Goal: Task Accomplishment & Management: Manage account settings

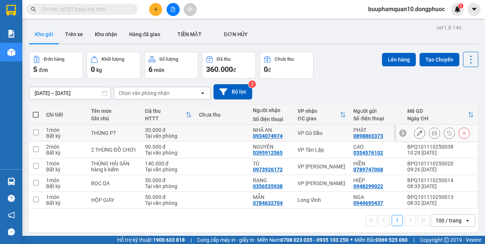
drag, startPoint x: 329, startPoint y: 131, endPoint x: 361, endPoint y: 96, distance: 47.7
click at [329, 131] on div "VP Gò Dầu" at bounding box center [322, 133] width 48 height 6
checkbox input "true"
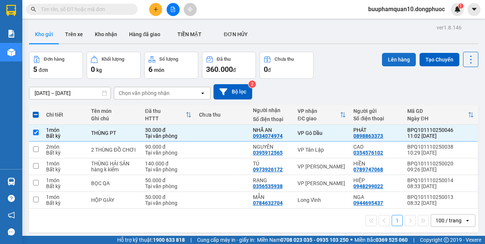
click at [386, 65] on button "Lên hàng" at bounding box center [399, 59] width 34 height 13
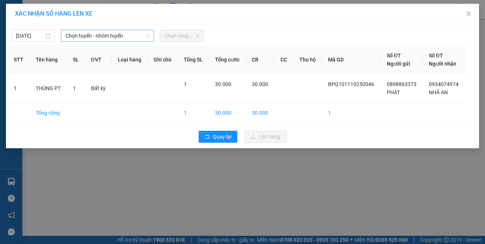
click at [101, 36] on span "Chọn tuyến - nhóm tuyến" at bounding box center [108, 35] width 84 height 11
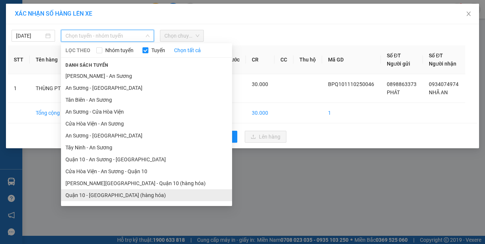
scroll to position [33, 0]
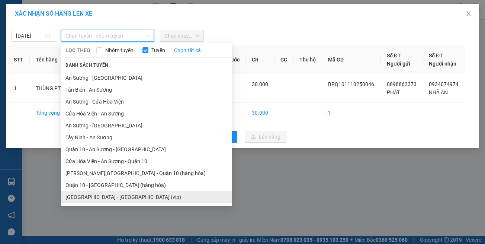
drag, startPoint x: 139, startPoint y: 199, endPoint x: 157, endPoint y: 126, distance: 75.3
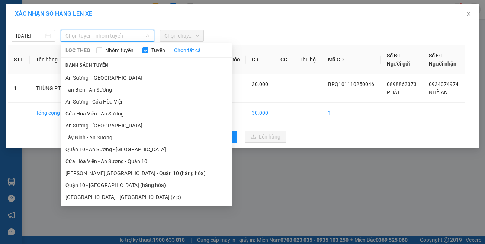
click at [139, 198] on li "[GEOGRAPHIC_DATA] - [GEOGRAPHIC_DATA] (vip)" at bounding box center [146, 197] width 171 height 12
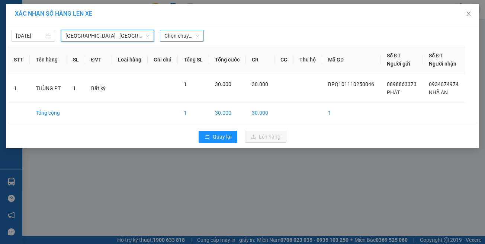
click at [173, 35] on span "Chọn chuyến" at bounding box center [182, 35] width 35 height 11
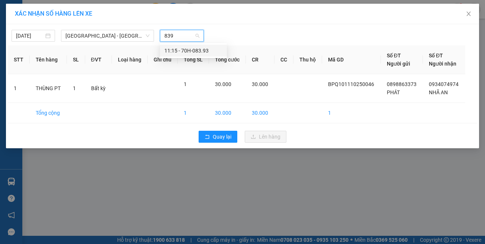
type input "8393"
drag, startPoint x: 186, startPoint y: 51, endPoint x: 192, endPoint y: 59, distance: 10.9
click at [186, 51] on div "11:15 - 70H-083.93" at bounding box center [194, 51] width 58 height 8
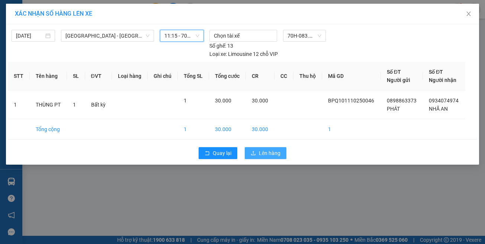
click at [271, 149] on span "Lên hàng" at bounding box center [270, 153] width 22 height 8
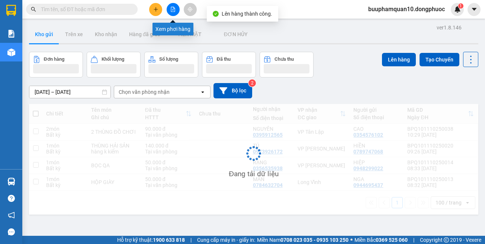
click at [170, 9] on button at bounding box center [173, 9] width 13 height 13
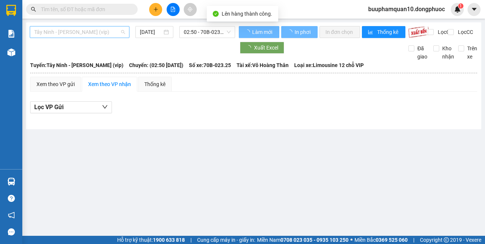
click at [97, 32] on span "Tây Ninh - [PERSON_NAME] (vip)" at bounding box center [79, 31] width 91 height 11
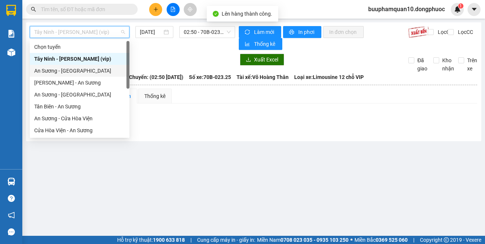
scroll to position [83, 0]
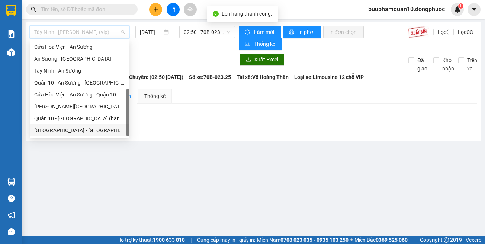
drag, startPoint x: 111, startPoint y: 134, endPoint x: 122, endPoint y: 119, distance: 18.8
click at [111, 134] on div "[GEOGRAPHIC_DATA] - [GEOGRAPHIC_DATA] (vip)" at bounding box center [79, 130] width 91 height 8
type input "[DATE]"
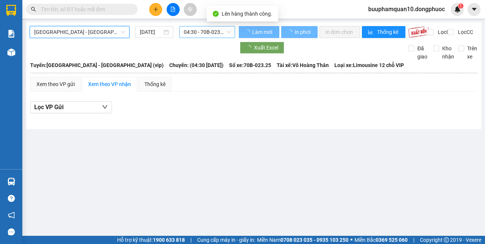
click at [203, 34] on span "04:30 - 70B-023.25" at bounding box center [207, 31] width 47 height 11
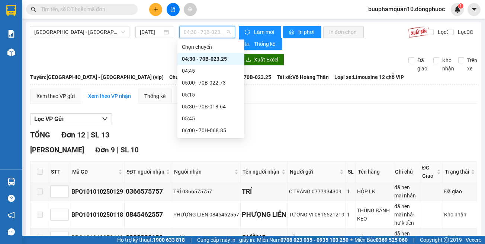
type input "5"
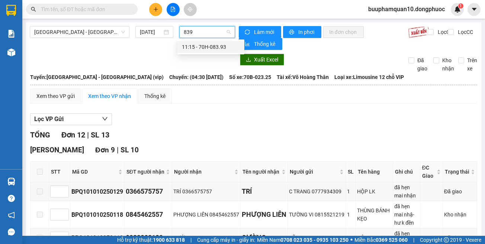
type input "8393"
click at [211, 48] on div "11:15 - 70H-083.93" at bounding box center [211, 47] width 58 height 8
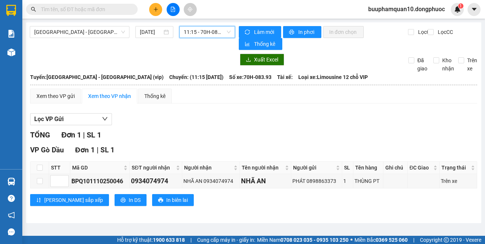
click at [203, 33] on span "11:15 - 70H-083.93" at bounding box center [207, 31] width 47 height 11
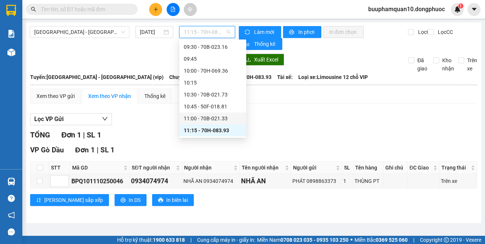
click at [224, 119] on div "11:00 - 70B-021.33" at bounding box center [213, 118] width 58 height 8
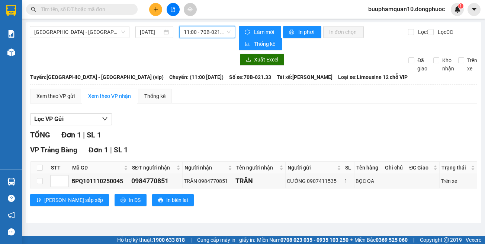
click at [214, 28] on span "11:00 - 70B-021.33" at bounding box center [207, 31] width 47 height 11
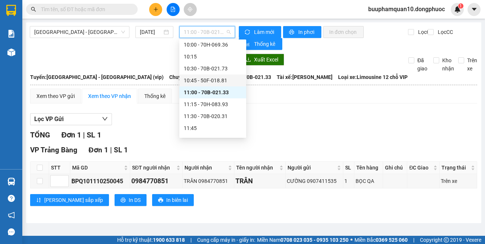
scroll to position [287, 0]
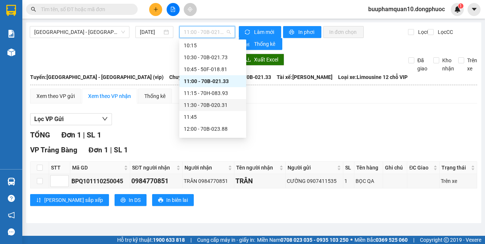
click at [222, 106] on div "11:30 - 70B-020.31" at bounding box center [213, 105] width 58 height 8
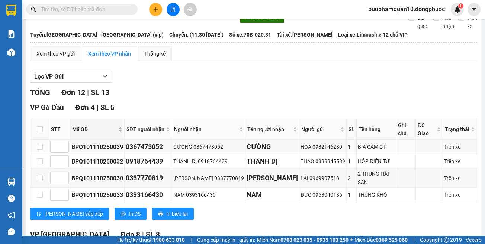
scroll to position [74, 0]
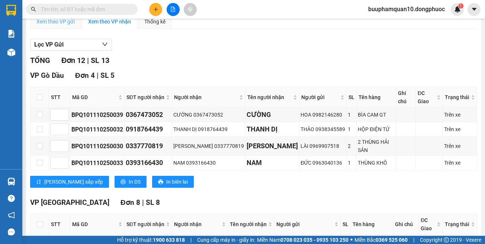
click at [61, 26] on div "Xem theo VP gửi" at bounding box center [55, 21] width 51 height 15
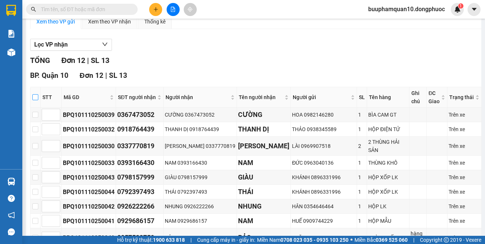
click at [38, 98] on input "checkbox" at bounding box center [35, 97] width 6 height 6
checkbox input "true"
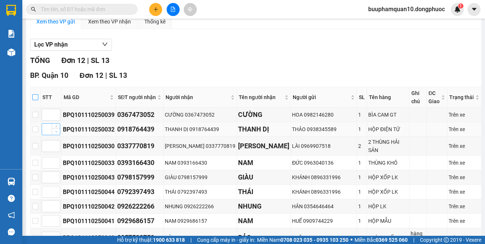
checkbox input "true"
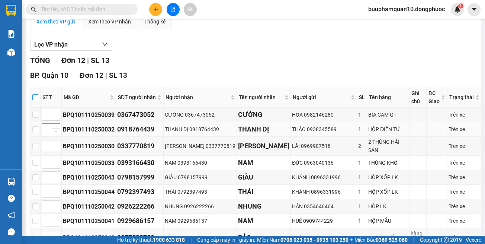
checkbox input "true"
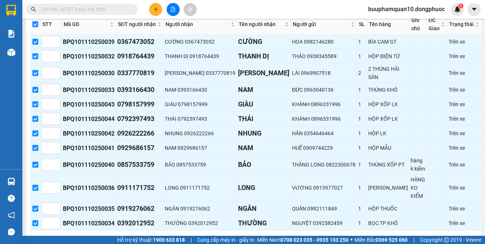
scroll to position [172, 0]
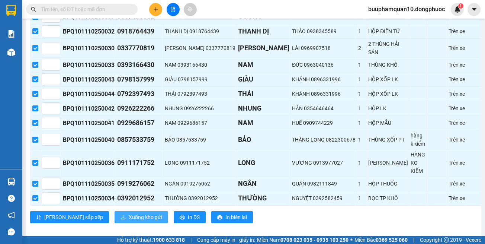
click at [129, 213] on span "Xuống kho gửi" at bounding box center [146, 217] width 34 height 8
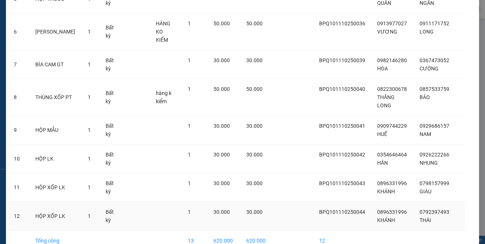
scroll to position [233, 0]
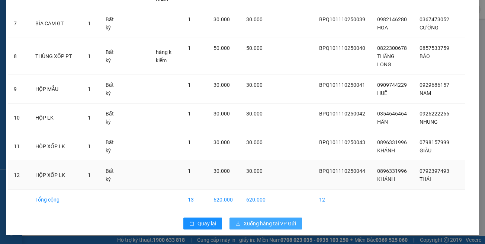
click at [271, 226] on span "Xuống hàng tại VP Gửi" at bounding box center [270, 223] width 52 height 8
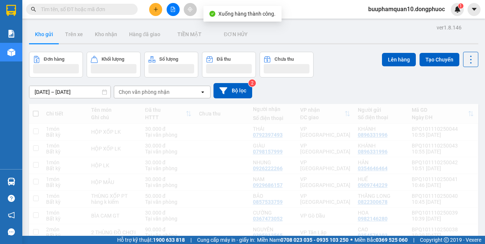
click at [175, 91] on div "Chọn văn phòng nhận" at bounding box center [157, 92] width 86 height 12
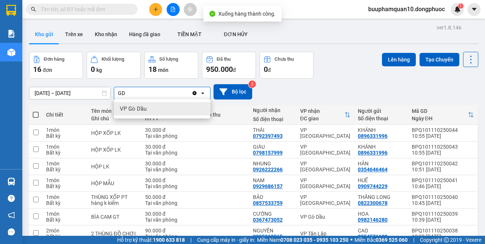
type input "GD"
click at [173, 108] on div "VP Gò Dầu" at bounding box center [162, 108] width 97 height 13
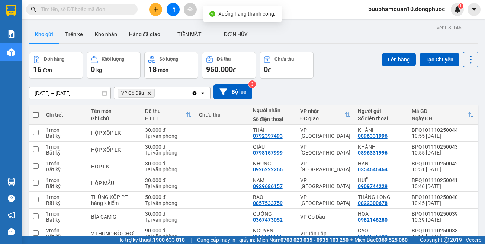
click at [174, 88] on div "VP Gò Dầu Delete" at bounding box center [152, 93] width 77 height 12
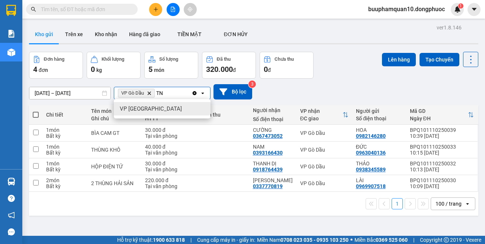
type input "TN"
click at [149, 106] on span "VP [GEOGRAPHIC_DATA]" at bounding box center [151, 108] width 62 height 7
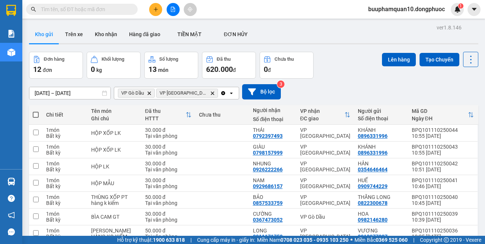
click at [35, 115] on span at bounding box center [36, 115] width 6 height 6
click at [36, 111] on input "checkbox" at bounding box center [36, 111] width 0 height 0
checkbox input "true"
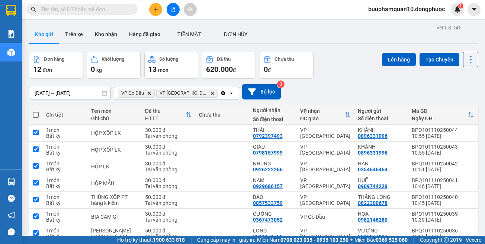
checkbox input "true"
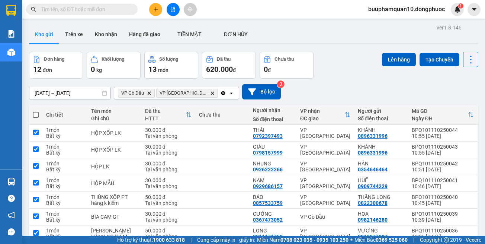
checkbox input "true"
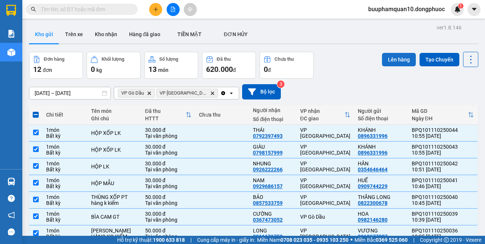
click at [390, 54] on button "Lên hàng" at bounding box center [399, 59] width 34 height 13
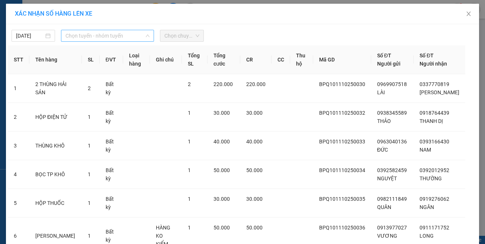
click at [102, 37] on span "Chọn tuyến - nhóm tuyến" at bounding box center [108, 35] width 84 height 11
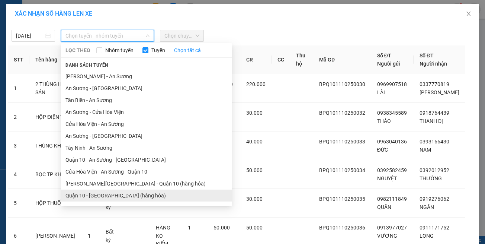
scroll to position [33, 0]
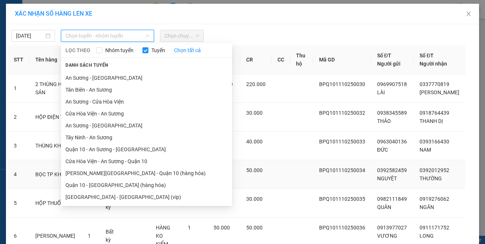
drag, startPoint x: 128, startPoint y: 195, endPoint x: 130, endPoint y: 175, distance: 19.9
click at [128, 195] on li "[GEOGRAPHIC_DATA] - [GEOGRAPHIC_DATA] (vip)" at bounding box center [146, 197] width 171 height 12
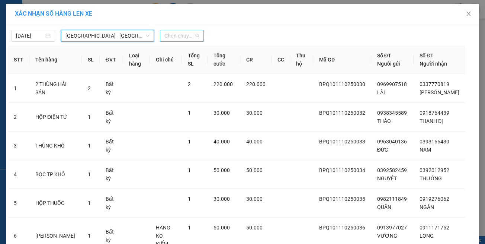
click at [184, 39] on span "Chọn chuyến" at bounding box center [182, 35] width 35 height 11
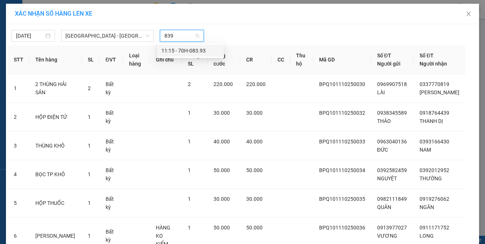
type input "8393"
click at [182, 52] on div "11:15 - 70H-083.93" at bounding box center [191, 51] width 58 height 8
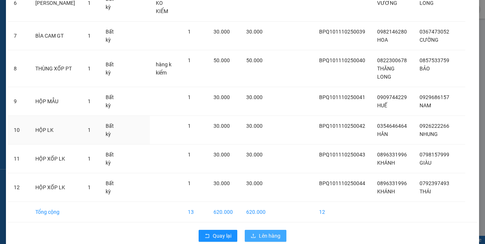
scroll to position [249, 0]
click at [251, 233] on icon "upload" at bounding box center [253, 235] width 5 height 5
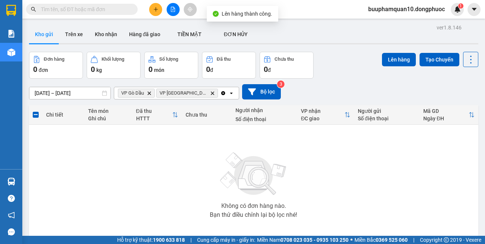
click at [150, 92] on icon "Delete" at bounding box center [149, 93] width 4 height 4
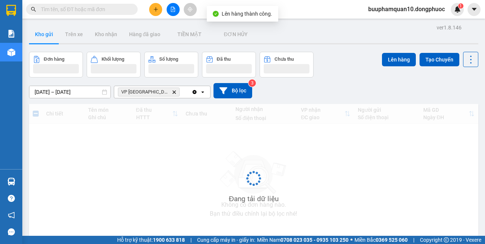
click at [172, 92] on icon "Delete" at bounding box center [174, 92] width 4 height 4
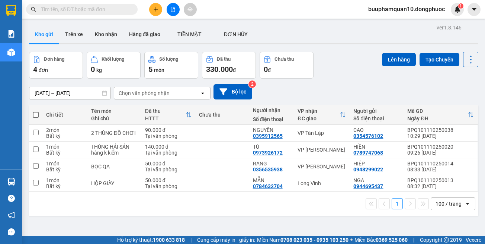
drag, startPoint x: 169, startPoint y: 20, endPoint x: 171, endPoint y: 16, distance: 4.0
click at [170, 20] on main "ver 1.8.146 Kho gửi Trên xe Kho nhận Hàng đã giao TIỀN MẶT ĐƠN HỦY Đơn hàng 4…" at bounding box center [242, 118] width 485 height 236
click at [171, 16] on div "Kết quả tìm kiếm ( 0 ) Bộ lọc No Data buuphamquan10.dongphuoc 1" at bounding box center [242, 9] width 485 height 19
click at [172, 12] on button at bounding box center [173, 9] width 13 height 13
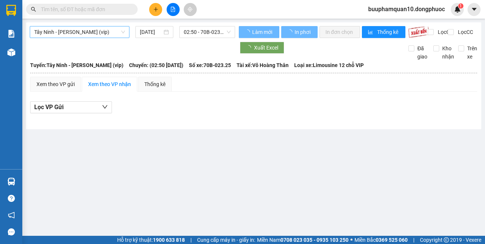
click at [97, 28] on span "Tây Ninh - [PERSON_NAME] (vip)" at bounding box center [79, 31] width 91 height 11
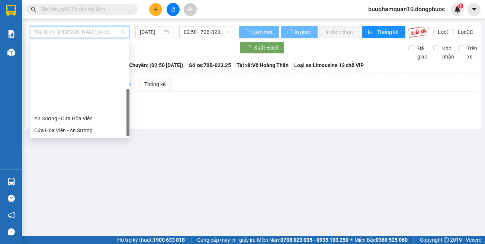
scroll to position [83, 0]
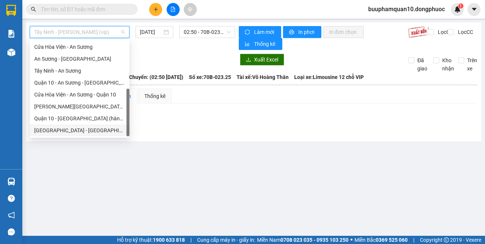
click at [104, 129] on div "[GEOGRAPHIC_DATA] - [GEOGRAPHIC_DATA] (vip)" at bounding box center [79, 130] width 91 height 8
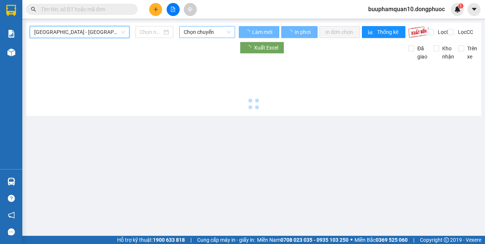
type input "[DATE]"
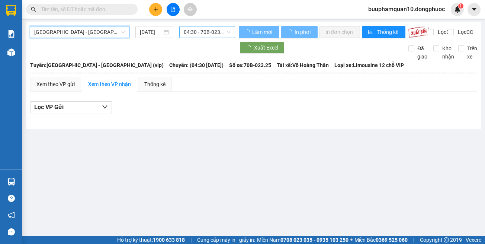
click at [204, 34] on span "04:30 - 70B-023.25" at bounding box center [207, 31] width 47 height 11
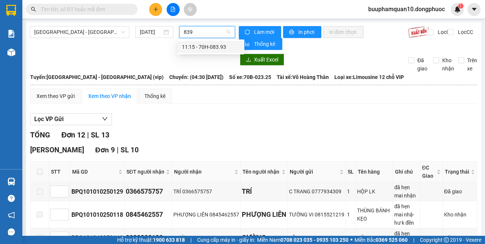
type input "8393"
click at [197, 50] on div "11:15 - 70H-083.93" at bounding box center [211, 47] width 58 height 8
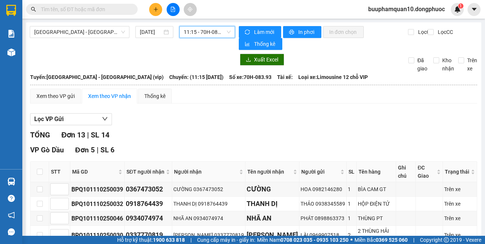
click at [201, 34] on span "11:15 - 70H-083.93" at bounding box center [207, 31] width 47 height 11
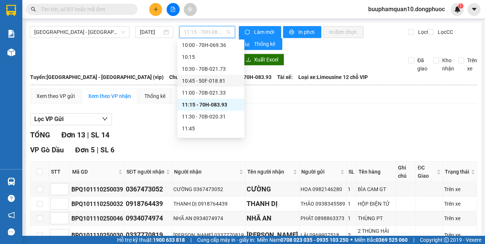
scroll to position [287, 0]
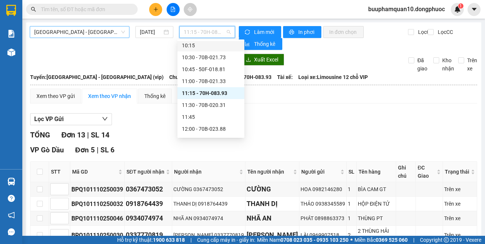
drag, startPoint x: 127, startPoint y: 52, endPoint x: 114, endPoint y: 30, distance: 26.0
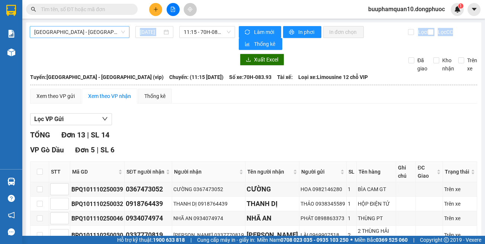
click at [114, 30] on span "[GEOGRAPHIC_DATA] - [GEOGRAPHIC_DATA] (vip)" at bounding box center [79, 31] width 91 height 11
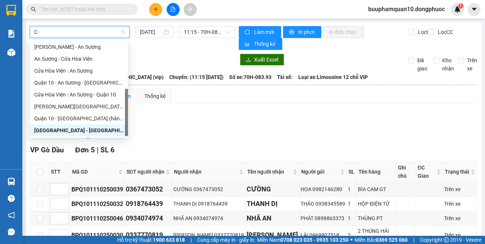
scroll to position [36, 0]
type input "CT"
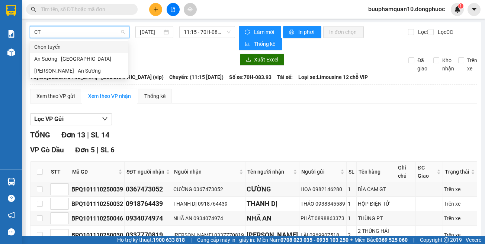
scroll to position [0, 0]
click at [102, 54] on div "An Sương - [GEOGRAPHIC_DATA]" at bounding box center [79, 59] width 98 height 12
type input "[DATE]"
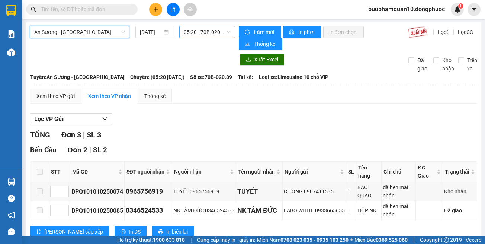
click at [199, 35] on span "05:20 - 70B-020.89" at bounding box center [207, 31] width 47 height 11
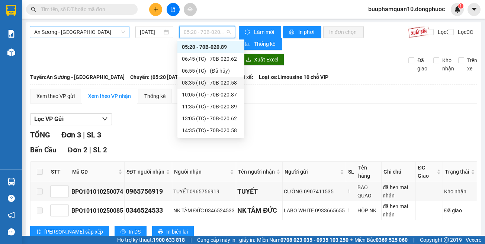
scroll to position [48, 0]
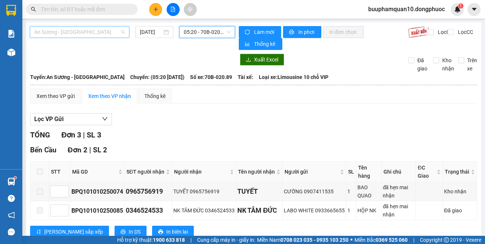
drag, startPoint x: 128, startPoint y: 33, endPoint x: 123, endPoint y: 36, distance: 5.9
click at [127, 33] on div "An Sương - [GEOGRAPHIC_DATA]" at bounding box center [80, 32] width 100 height 12
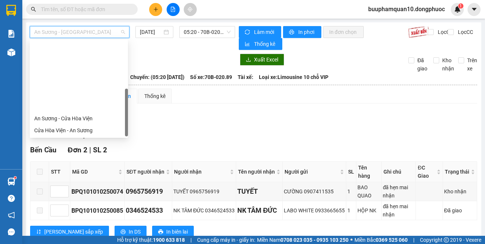
scroll to position [83, 0]
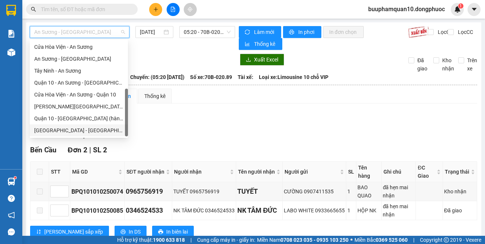
click at [100, 135] on div "[GEOGRAPHIC_DATA] - [GEOGRAPHIC_DATA] (vip)" at bounding box center [79, 130] width 98 height 12
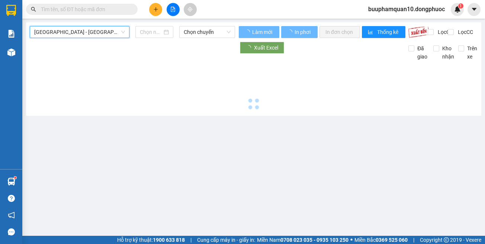
type input "[DATE]"
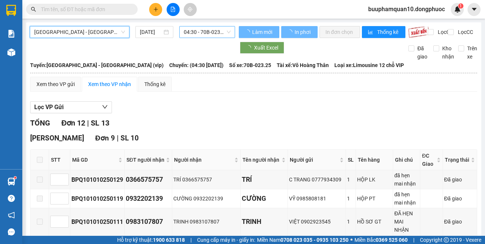
click at [211, 33] on span "04:30 - 70B-023.25" at bounding box center [207, 31] width 47 height 11
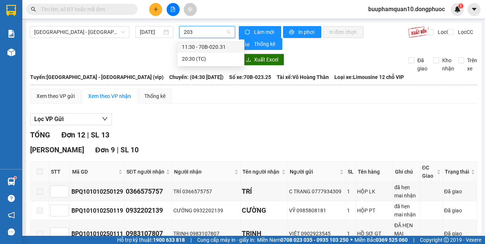
type input "2031"
click at [197, 46] on div "11:30 - 70B-020.31" at bounding box center [211, 47] width 58 height 8
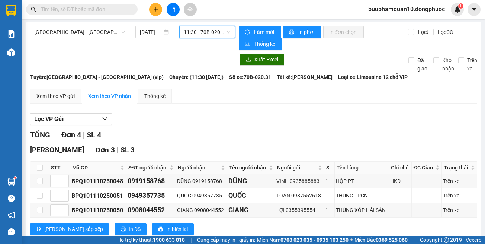
click at [205, 35] on span "11:30 - 70B-020.31" at bounding box center [207, 31] width 47 height 11
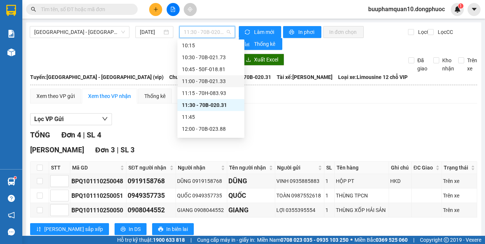
scroll to position [299, 0]
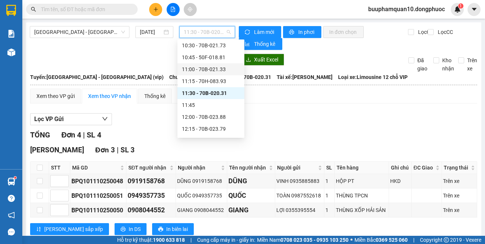
click at [292, 116] on div "Lọc VP Gửi" at bounding box center [253, 119] width 447 height 12
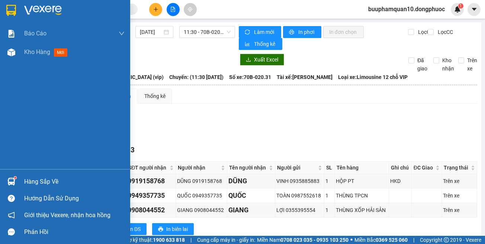
click at [16, 175] on div "Hàng sắp về" at bounding box center [65, 181] width 130 height 17
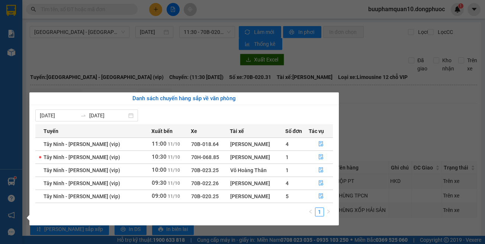
click at [113, 4] on section "Kết quả tìm kiếm ( 0 ) Bộ lọc No Data buuphamquan10.dongphuoc 1 Báo cáo Mẫu 1: …" at bounding box center [242, 122] width 485 height 244
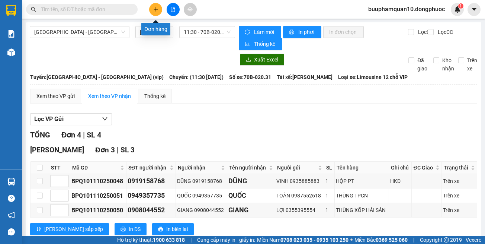
click at [156, 10] on icon "plus" at bounding box center [155, 9] width 5 height 5
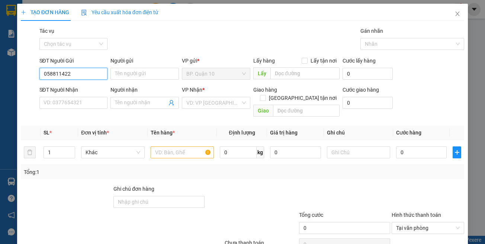
type input "0588114220"
click at [92, 89] on div "0588114220 - DŨNG" at bounding box center [72, 88] width 58 height 8
type input "DŨNG"
type input "0924123345"
type input "LY"
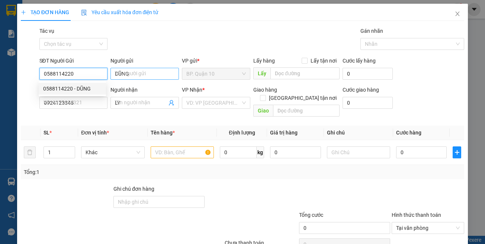
type input "30.000"
type input "0588114220"
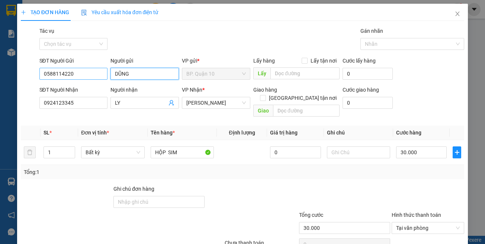
drag, startPoint x: 141, startPoint y: 76, endPoint x: 45, endPoint y: 75, distance: 96.8
click at [53, 74] on div "SĐT Người Gửi 0588114220 0588114220 Người gửi DŨNG VP gửi * BP. Quận 10 Lấy hàn…" at bounding box center [252, 70] width 428 height 26
type input "LINH"
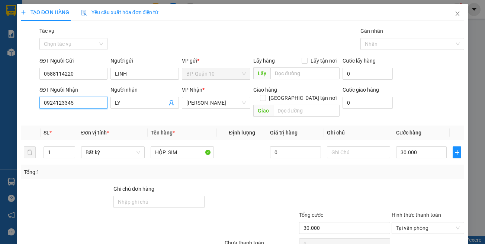
click at [79, 103] on input "0924123345" at bounding box center [73, 103] width 68 height 12
type input "0918859555"
click at [84, 119] on div "0918859555 - PHÚC" at bounding box center [72, 118] width 58 height 8
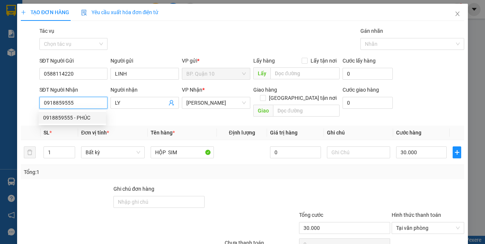
type input "PHÚC"
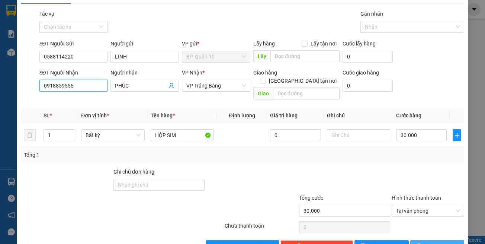
scroll to position [32, 0]
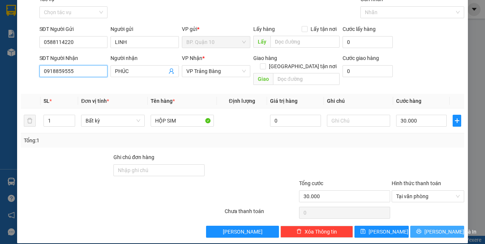
type input "0918859555"
click at [422, 229] on icon "printer" at bounding box center [419, 231] width 5 height 5
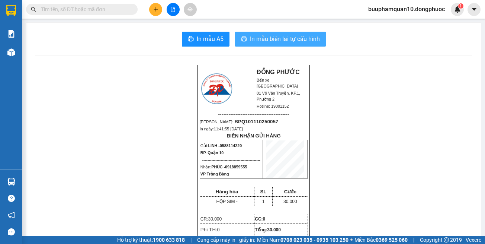
click at [288, 46] on button "In mẫu biên lai tự cấu hình" at bounding box center [280, 39] width 91 height 15
drag, startPoint x: 166, startPoint y: 101, endPoint x: 115, endPoint y: 63, distance: 63.9
click at [107, 13] on input "text" at bounding box center [85, 9] width 88 height 8
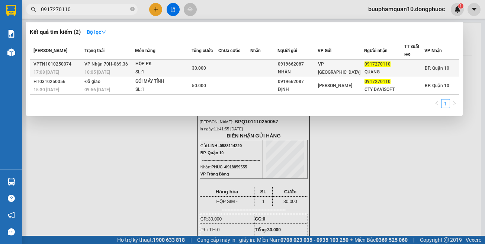
type input "0917270110"
click at [181, 64] on div "HỘP PK" at bounding box center [163, 64] width 56 height 8
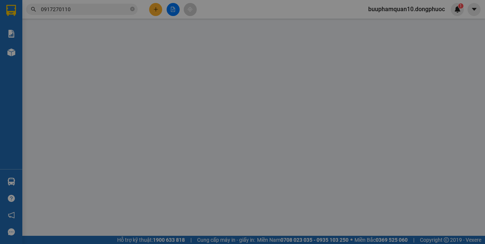
type input "0919662087"
type input "NHÀN"
type input "0917270110"
type input "QUANG"
type input "30.000"
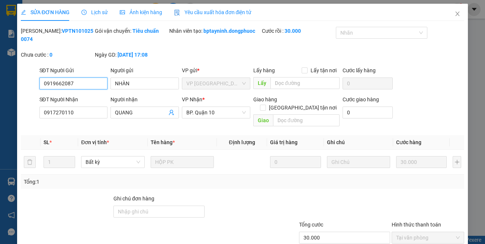
scroll to position [41, 0]
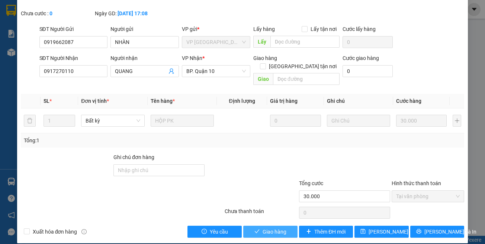
click at [263, 227] on span "Giao hàng" at bounding box center [275, 231] width 24 height 8
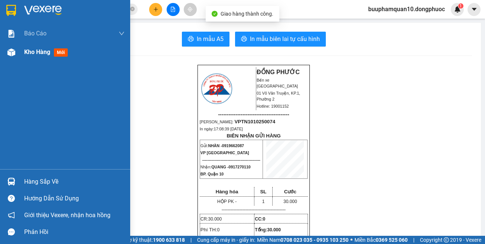
click at [27, 47] on div "Kho hàng mới" at bounding box center [74, 52] width 101 height 19
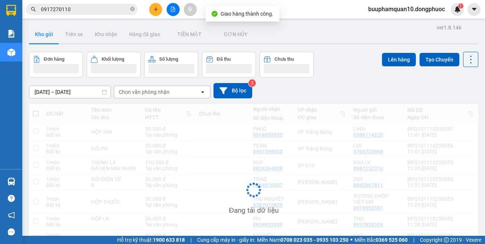
click at [27, 50] on div "ver 1.8.146 Kho gửi Trên xe Kho nhận Hàng đã giao TIỀN MẶT ĐƠN HỦY Đơn hàng K…" at bounding box center [254, 156] width 456 height 268
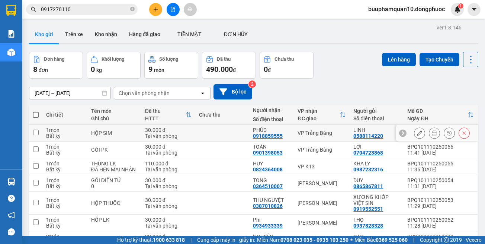
click at [319, 137] on td "VP Trảng Bàng" at bounding box center [322, 133] width 56 height 17
checkbox input "true"
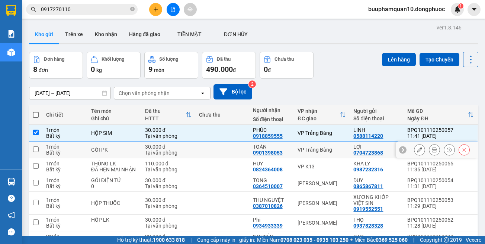
click at [319, 149] on div "VP Trảng Bàng" at bounding box center [322, 150] width 48 height 6
checkbox input "true"
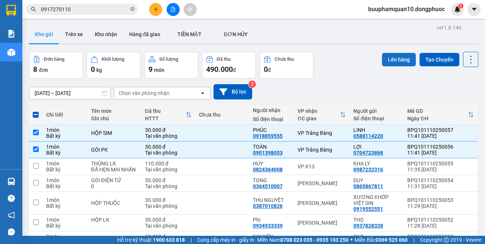
click at [386, 61] on button "Lên hàng" at bounding box center [399, 59] width 34 height 13
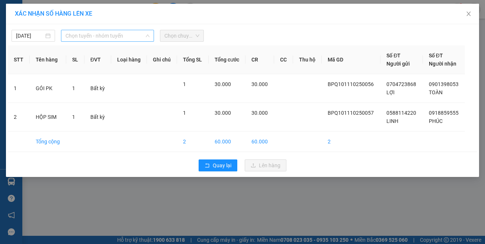
drag, startPoint x: 106, startPoint y: 36, endPoint x: 108, endPoint y: 74, distance: 38.0
click at [105, 37] on span "Chọn tuyến - nhóm tuyến" at bounding box center [108, 35] width 84 height 11
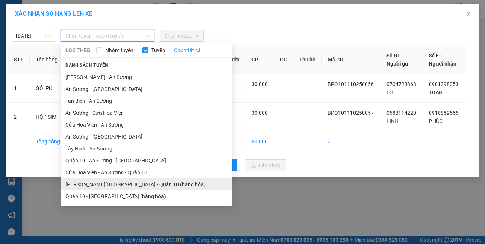
scroll to position [33, 0]
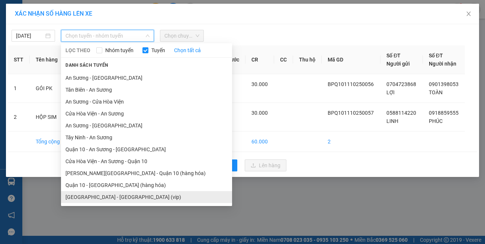
click at [136, 197] on li "[GEOGRAPHIC_DATA] - [GEOGRAPHIC_DATA] (vip)" at bounding box center [146, 197] width 171 height 12
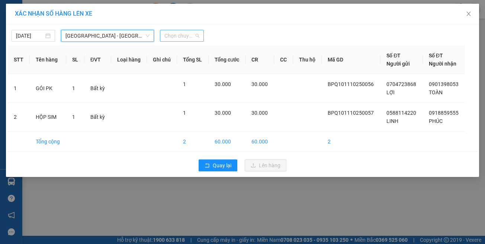
click at [179, 35] on span "Chọn chuyến" at bounding box center [182, 35] width 35 height 11
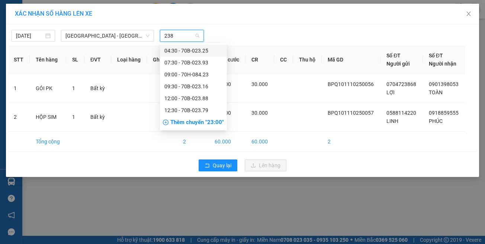
type input "2388"
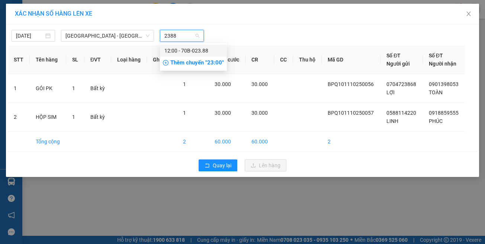
click at [182, 48] on div "12:00 - 70B-023.88" at bounding box center [194, 51] width 58 height 8
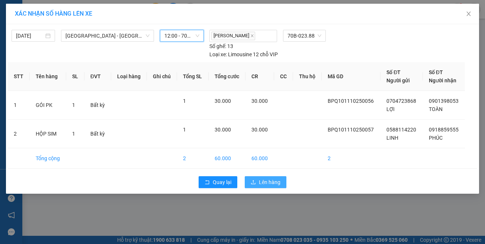
click at [259, 178] on span "Lên hàng" at bounding box center [270, 182] width 22 height 8
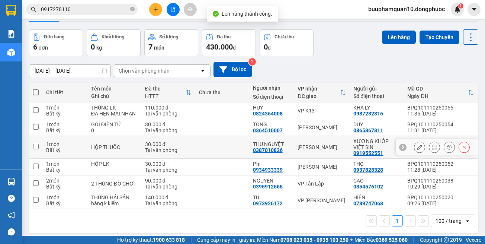
scroll to position [34, 0]
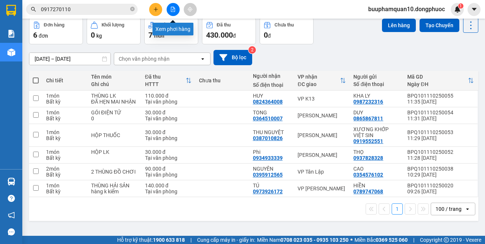
click at [172, 8] on icon "file-add" at bounding box center [172, 9] width 5 height 5
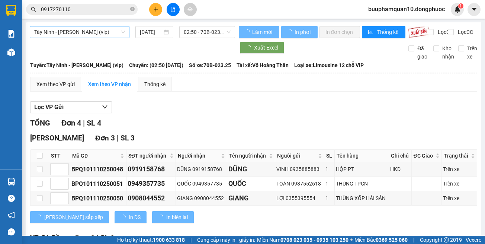
click at [96, 33] on span "Tây Ninh - [PERSON_NAME] (vip)" at bounding box center [79, 31] width 91 height 11
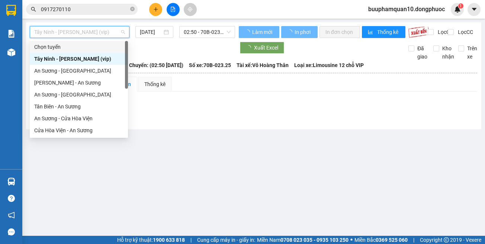
scroll to position [83, 0]
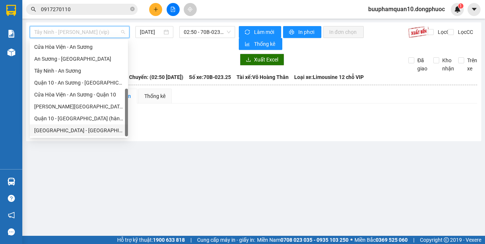
click at [105, 131] on div "[GEOGRAPHIC_DATA] - [GEOGRAPHIC_DATA] (vip)" at bounding box center [78, 130] width 89 height 8
type input "[DATE]"
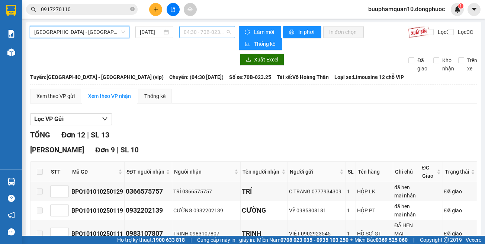
click at [197, 34] on span "04:30 - 70B-023.25" at bounding box center [207, 31] width 47 height 11
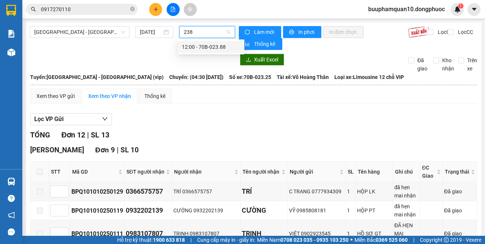
type input "2388"
click at [198, 45] on div "12:00 - 70B-023.88" at bounding box center [211, 47] width 58 height 8
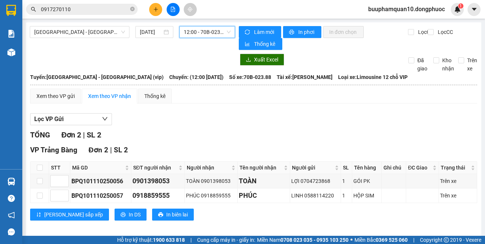
click at [201, 33] on span "12:00 - 70B-023.88" at bounding box center [207, 31] width 47 height 11
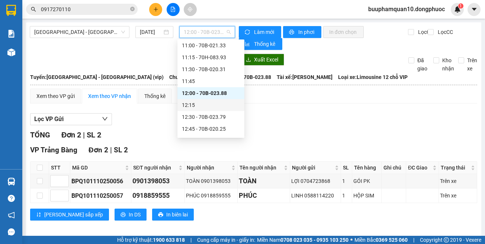
scroll to position [360, 0]
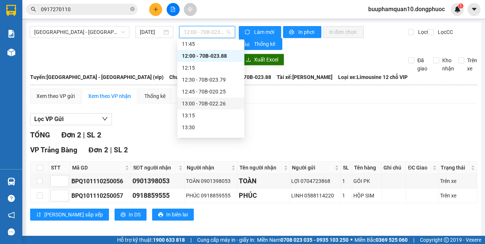
click at [245, 98] on div "Xem theo VP gửi Xem theo VP nhận Thống kê" at bounding box center [253, 96] width 447 height 15
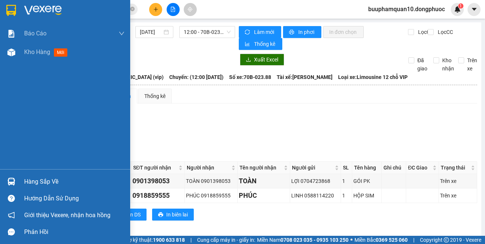
click at [13, 184] on img at bounding box center [11, 182] width 8 height 8
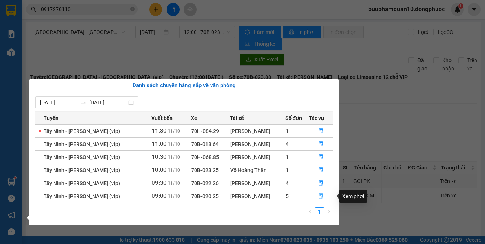
click at [316, 195] on button "button" at bounding box center [320, 196] width 23 height 12
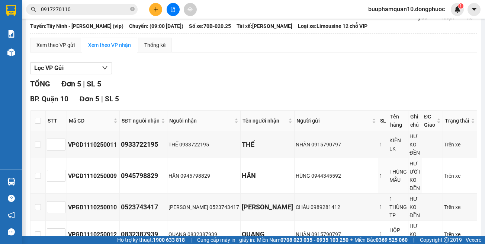
scroll to position [71, 0]
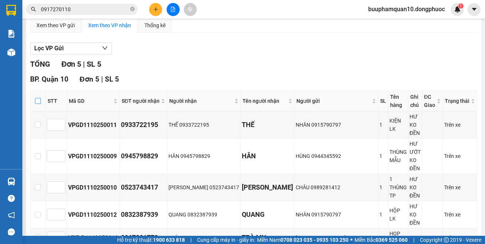
click at [41, 102] on input "checkbox" at bounding box center [38, 101] width 6 height 6
checkbox input "true"
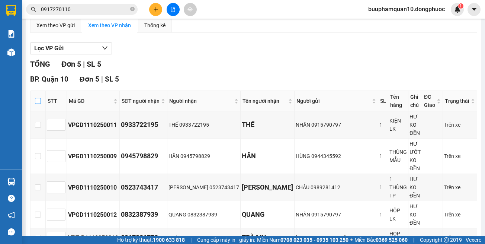
checkbox input "true"
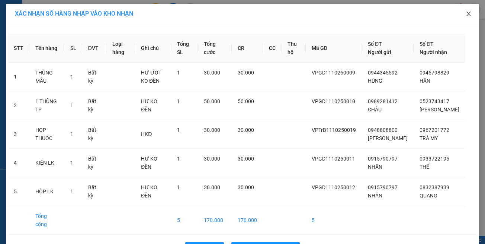
click at [466, 12] on icon "close" at bounding box center [469, 14] width 6 height 6
